Goal: Obtain resource: Download file/media

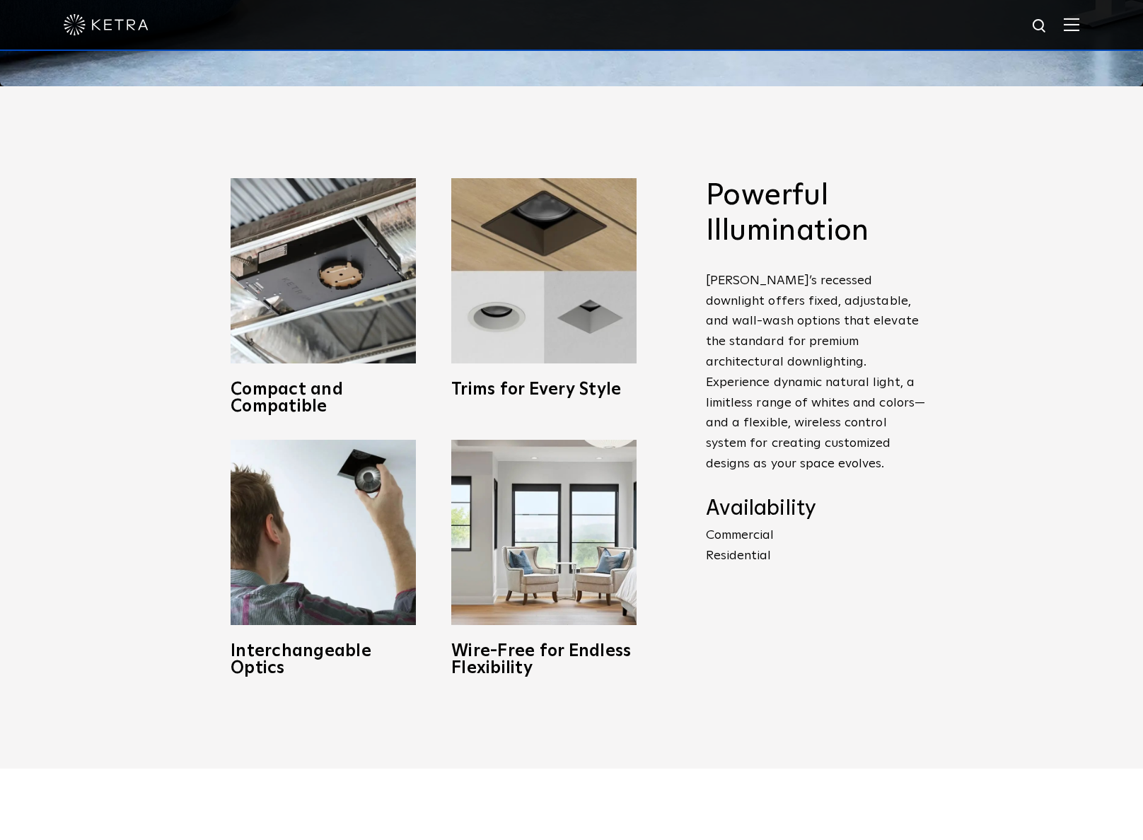
scroll to position [746, 0]
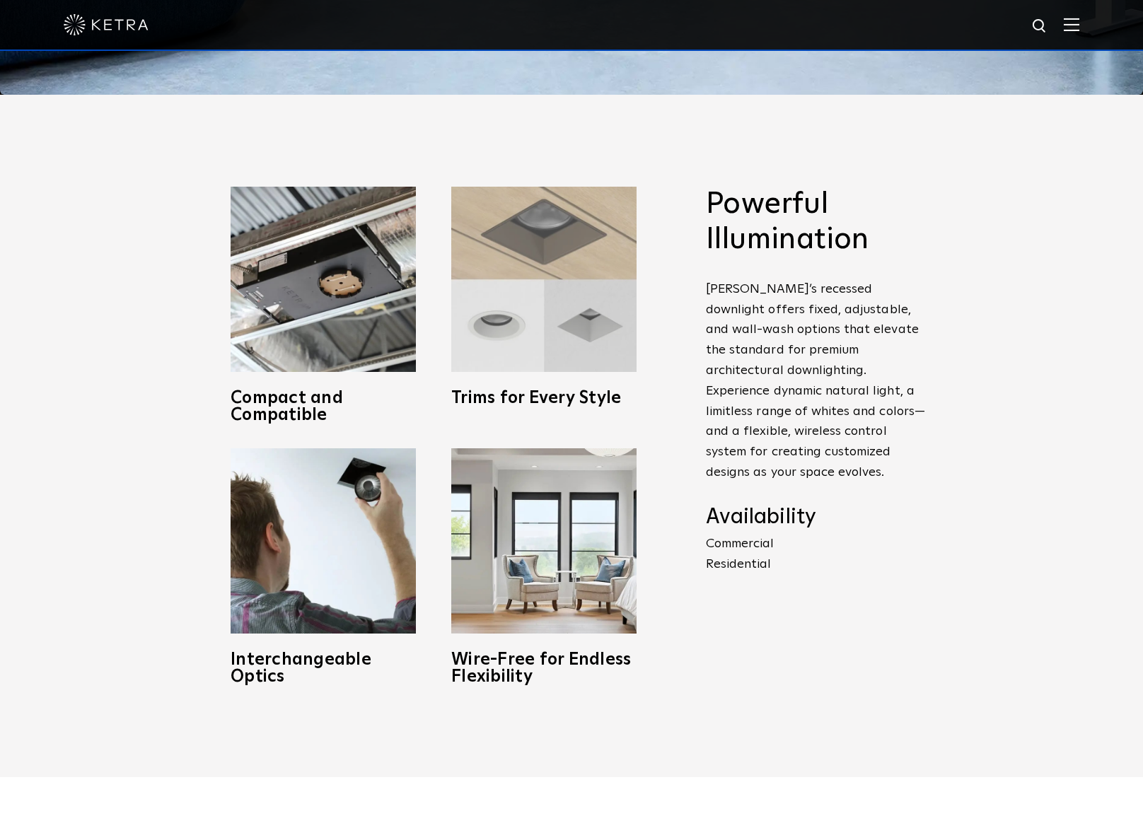
click at [554, 354] on img at bounding box center [543, 279] width 185 height 185
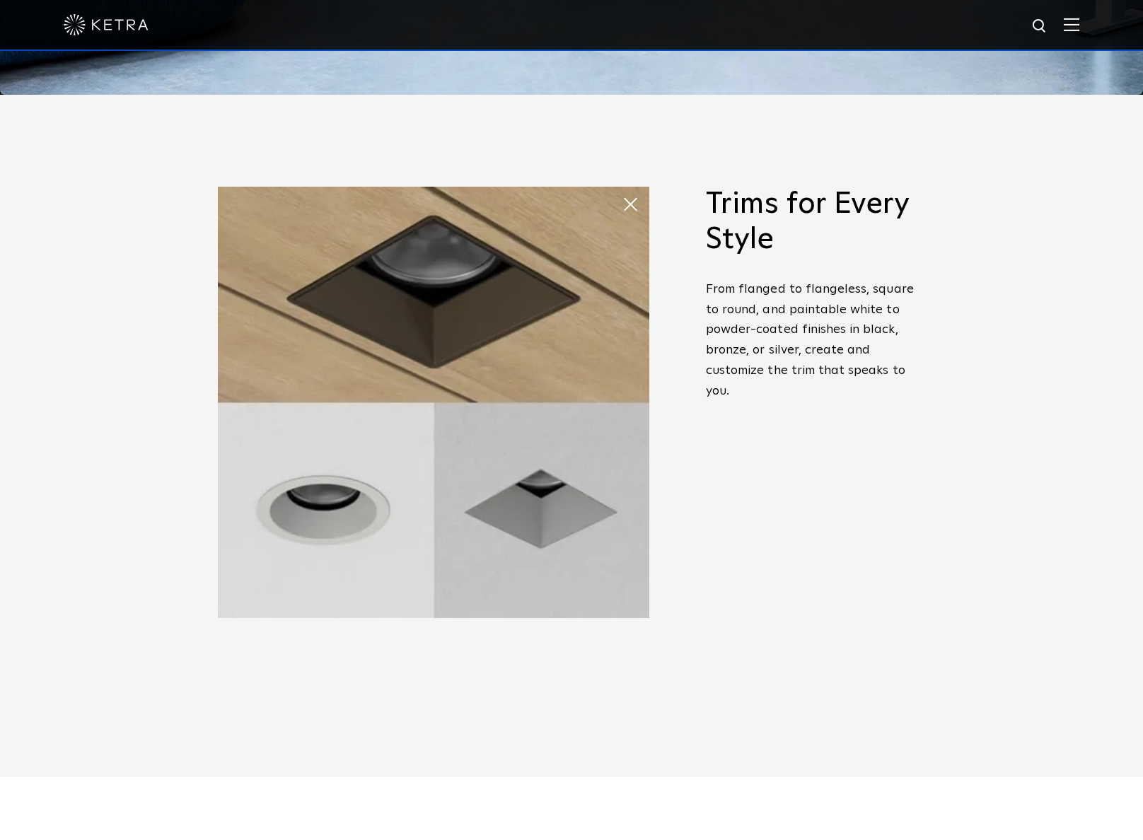
click at [696, 555] on span "Powerful Illumination Ketra’s recessed downlight offers fixed, adjustable, and …" at bounding box center [805, 436] width 240 height 499
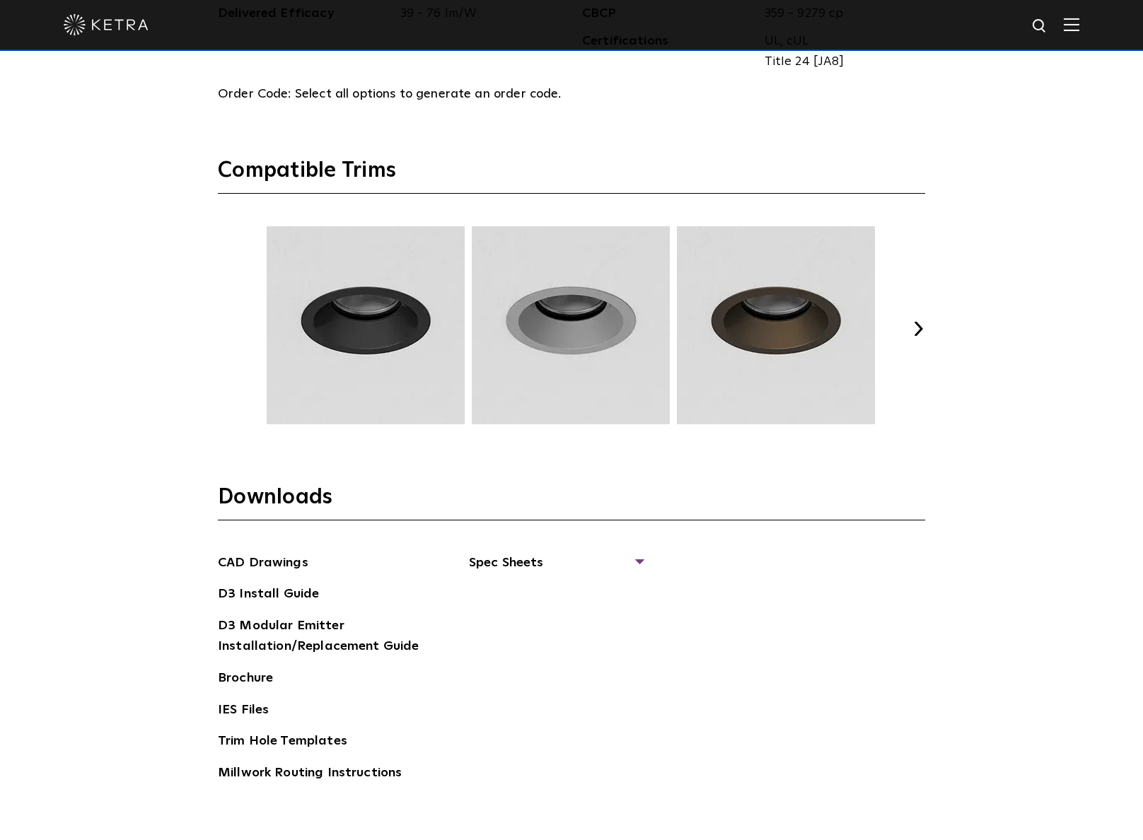
scroll to position [2142, 0]
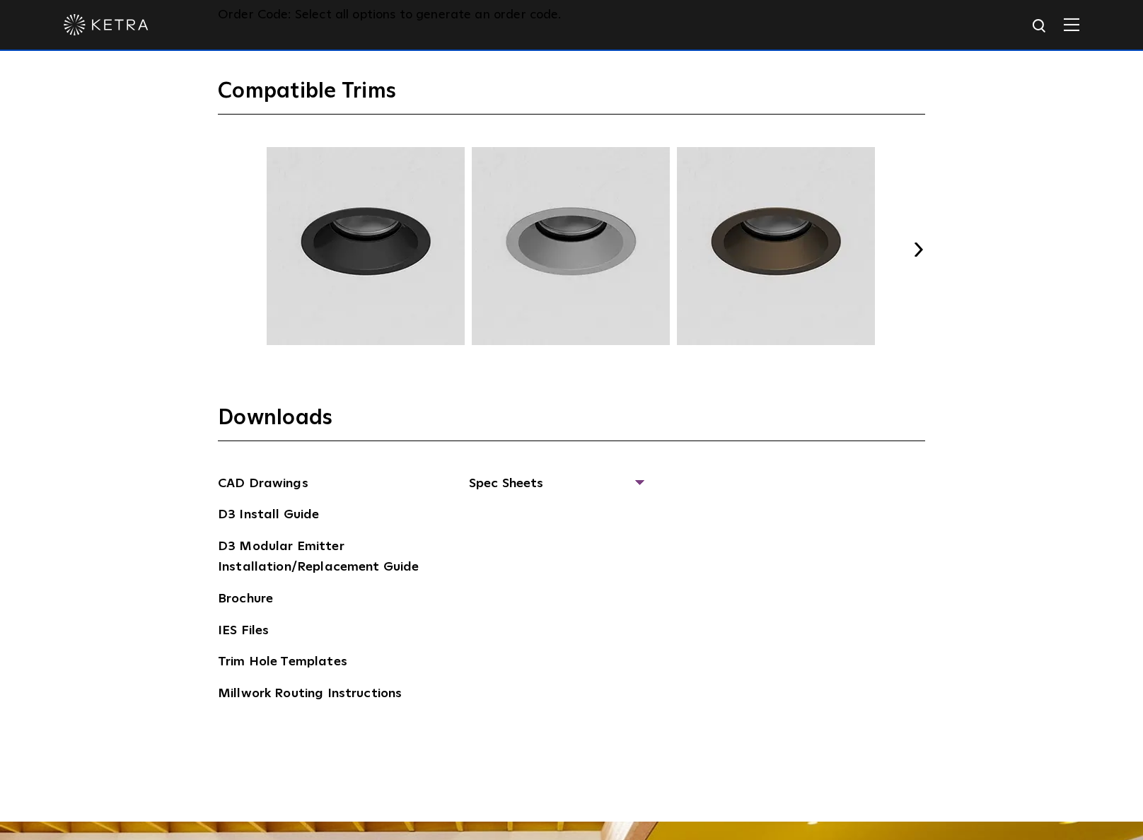
click at [637, 465] on section "Downloads CAD Drawings D3 Install Guide D3 Modular Emitter Installation/Replace…" at bounding box center [571, 567] width 707 height 325
click at [637, 484] on span "Spec Sheets" at bounding box center [555, 489] width 173 height 31
click at [544, 513] on link "D3 Adjustable Round" at bounding box center [541, 516] width 108 height 16
